Goal: Unclear

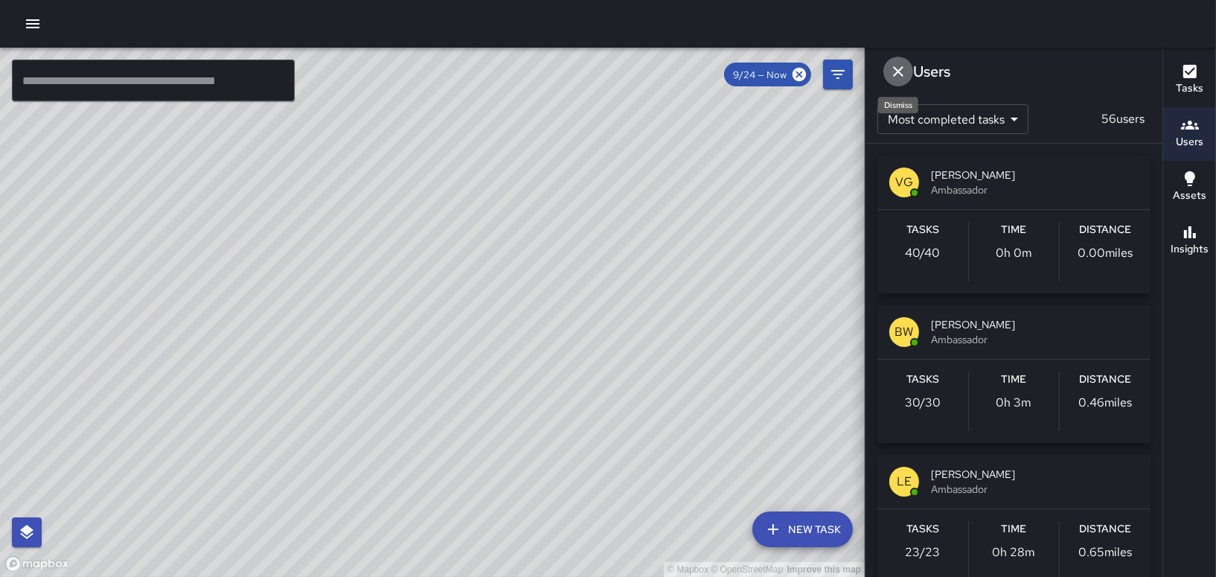
click at [902, 71] on icon "Dismiss" at bounding box center [898, 72] width 18 height 18
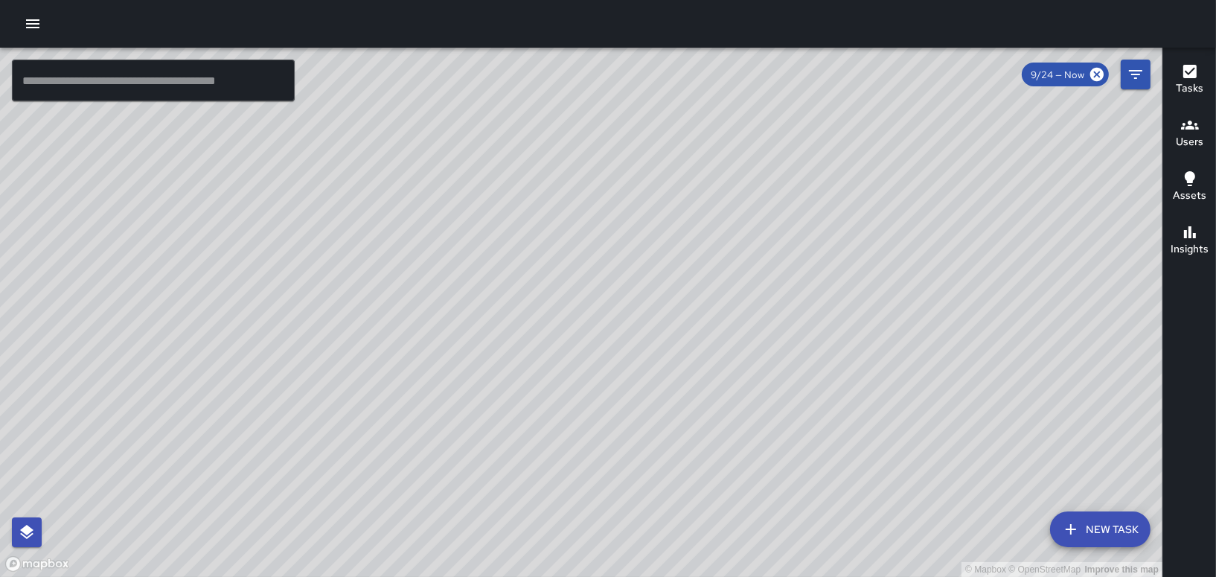
drag, startPoint x: 630, startPoint y: 321, endPoint x: 732, endPoint y: 271, distance: 114.2
click at [732, 271] on div "© Mapbox © OpenStreetMap Improve this map" at bounding box center [581, 312] width 1163 height 529
drag, startPoint x: 242, startPoint y: 414, endPoint x: 1023, endPoint y: 388, distance: 781.2
click at [1023, 388] on div "© Mapbox © OpenStreetMap Improve this map" at bounding box center [581, 312] width 1163 height 529
drag, startPoint x: 749, startPoint y: 352, endPoint x: 473, endPoint y: 609, distance: 377.6
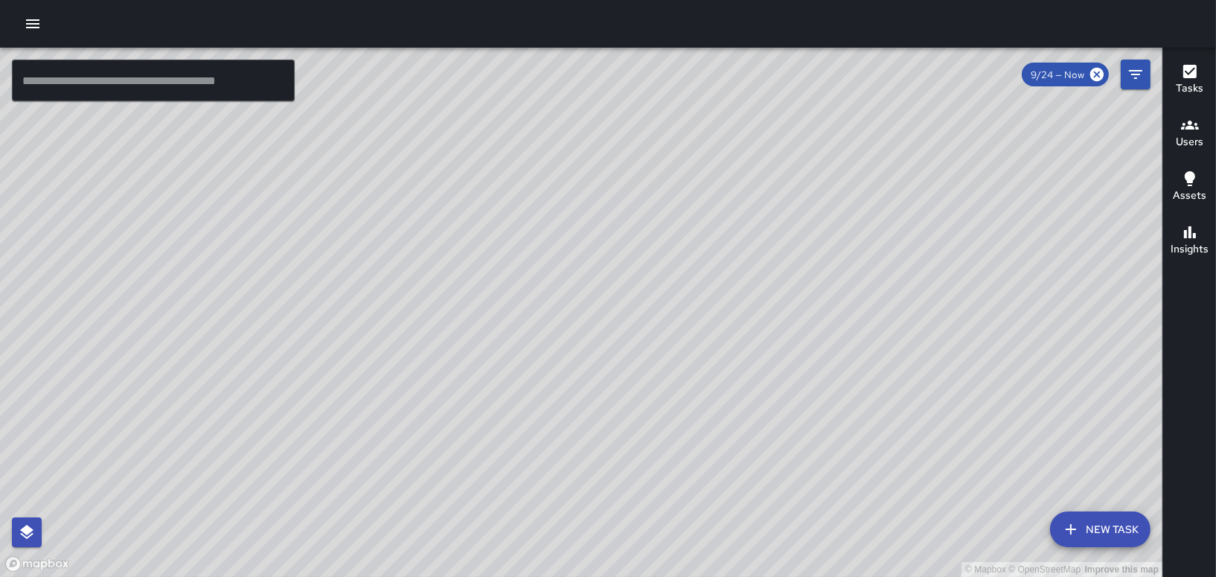
click at [473, 576] on html "© Mapbox © OpenStreetMap Improve this map ​ New Task 9/24 — Now Map Layers Task…" at bounding box center [608, 288] width 1216 height 577
drag, startPoint x: 394, startPoint y: 362, endPoint x: 692, endPoint y: 517, distance: 336.2
click at [666, 576] on html "© Mapbox © OpenStreetMap Improve this map ​ New Task 9/24 — Now Map Layers Task…" at bounding box center [608, 288] width 1216 height 577
drag, startPoint x: 558, startPoint y: 342, endPoint x: 690, endPoint y: 594, distance: 284.6
click at [690, 576] on html "© Mapbox © OpenStreetMap Improve this map ​ New Task 9/24 — Now Map Layers Task…" at bounding box center [608, 288] width 1216 height 577
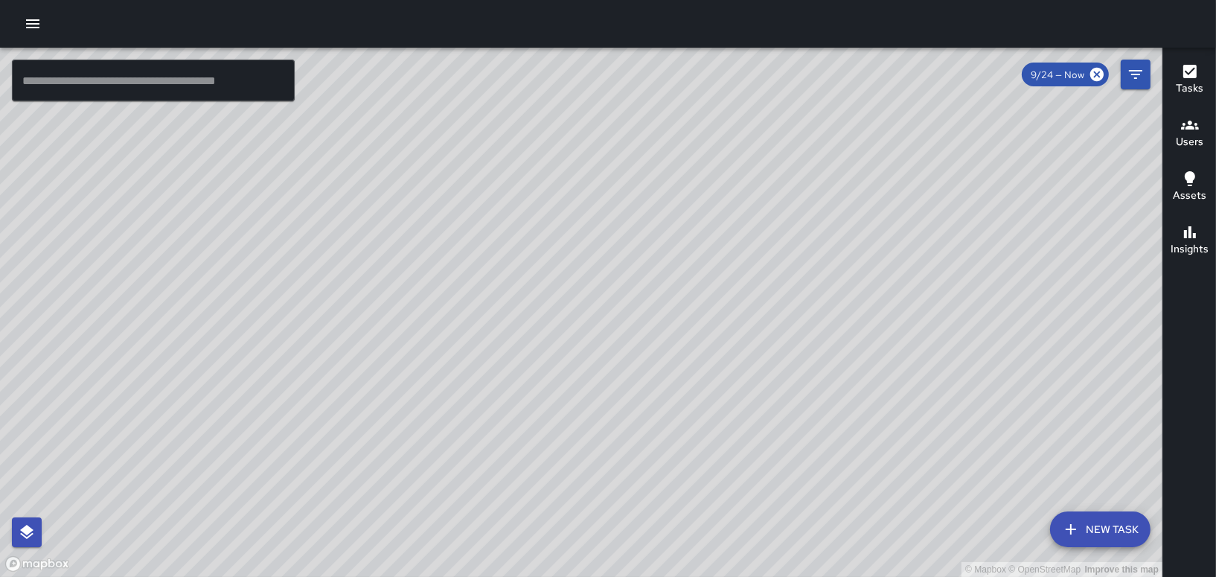
drag, startPoint x: 513, startPoint y: 312, endPoint x: 725, endPoint y: 599, distance: 357.1
click at [725, 576] on html "© Mapbox © OpenStreetMap Improve this map ​ New Task 9/24 — Now Map Layers Task…" at bounding box center [608, 288] width 1216 height 577
drag, startPoint x: 248, startPoint y: 217, endPoint x: 706, endPoint y: 609, distance: 602.8
click at [706, 576] on html "© Mapbox © OpenStreetMap Improve this map ​ New Task 9/24 — Now Map Layers Task…" at bounding box center [608, 288] width 1216 height 577
drag, startPoint x: 646, startPoint y: 534, endPoint x: 691, endPoint y: 609, distance: 86.8
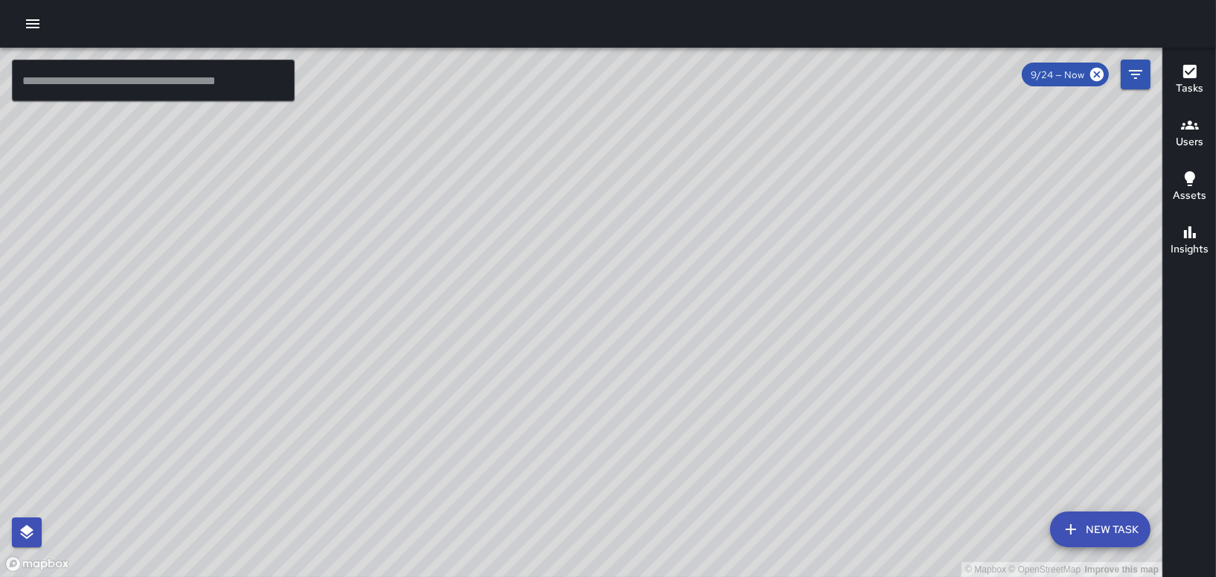
click at [691, 576] on html "© Mapbox © OpenStreetMap Improve this map ​ New Task 9/24 — Now Map Layers Task…" at bounding box center [608, 288] width 1216 height 577
drag, startPoint x: 905, startPoint y: 301, endPoint x: 794, endPoint y: 431, distance: 170.5
click at [794, 431] on div "© Mapbox © OpenStreetMap Improve this map" at bounding box center [581, 312] width 1163 height 529
drag, startPoint x: 1026, startPoint y: 331, endPoint x: 511, endPoint y: 528, distance: 551.5
click at [511, 528] on div "© Mapbox © OpenStreetMap Improve this map" at bounding box center [581, 312] width 1163 height 529
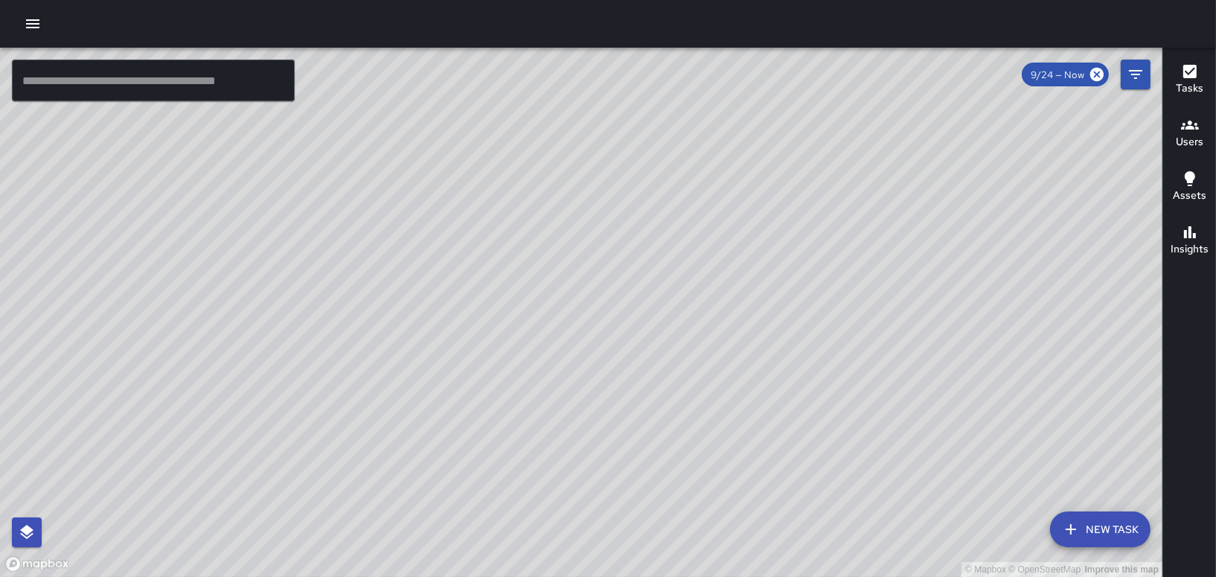
drag, startPoint x: 697, startPoint y: 417, endPoint x: 735, endPoint y: 560, distance: 147.7
drag, startPoint x: 521, startPoint y: 298, endPoint x: 518, endPoint y: 368, distance: 70.0
click at [518, 368] on div "© Mapbox © OpenStreetMap Improve this map" at bounding box center [581, 312] width 1163 height 529
drag, startPoint x: 907, startPoint y: 261, endPoint x: 851, endPoint y: 553, distance: 297.0
click at [851, 553] on div "© Mapbox © OpenStreetMap Improve this map" at bounding box center [581, 312] width 1163 height 529
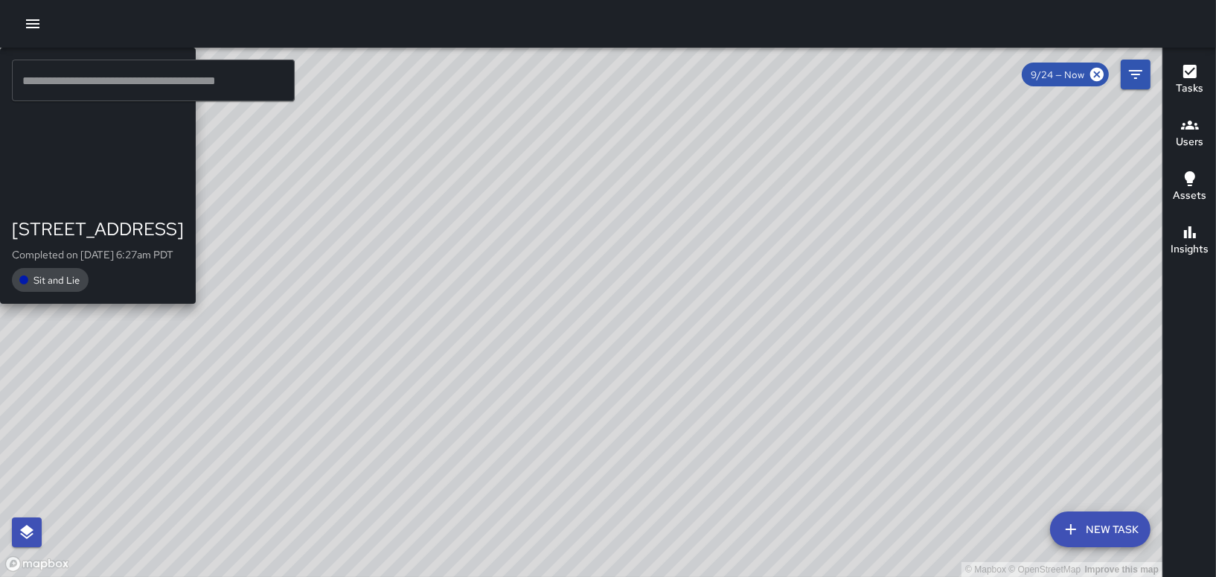
drag, startPoint x: 399, startPoint y: 433, endPoint x: 672, endPoint y: 235, distance: 337.4
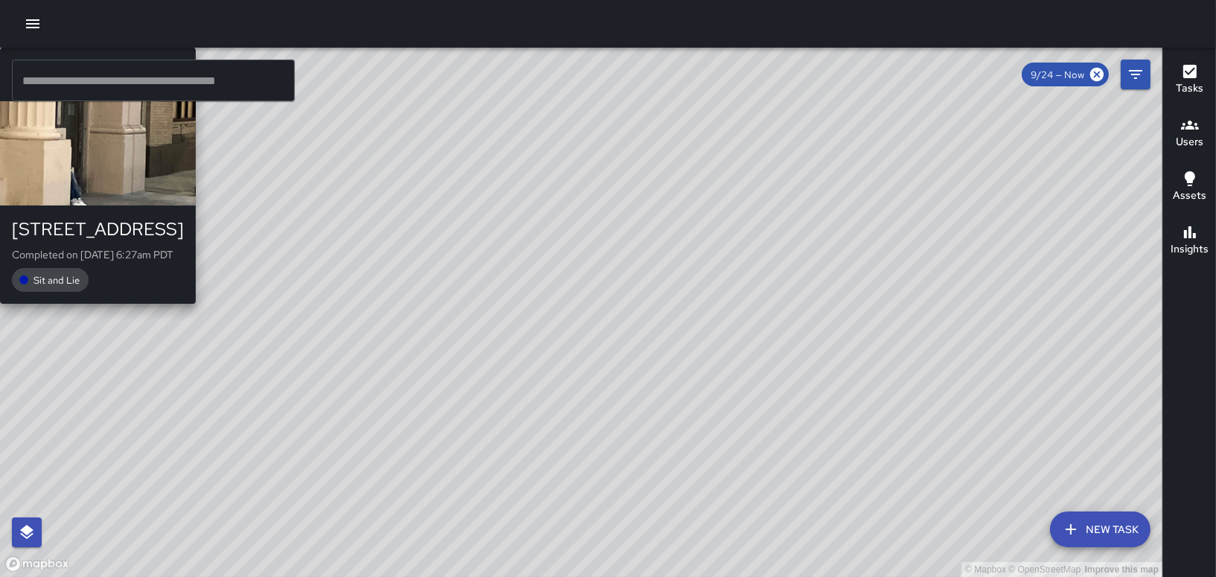
click at [672, 235] on div "© Mapbox © OpenStreetMap Improve this map [PERSON_NAME] [STREET_ADDRESS] Comple…" at bounding box center [581, 312] width 1163 height 529
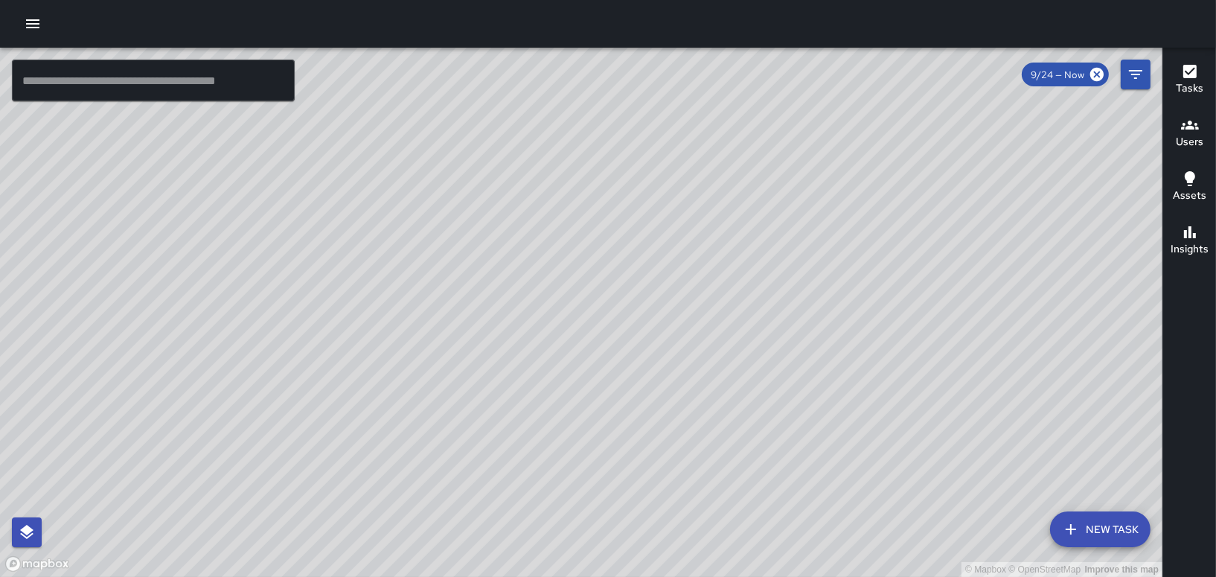
drag, startPoint x: 677, startPoint y: 270, endPoint x: 666, endPoint y: 511, distance: 241.4
click at [666, 511] on div "© Mapbox © OpenStreetMap Improve this map" at bounding box center [581, 312] width 1163 height 529
